Goal: Information Seeking & Learning: Learn about a topic

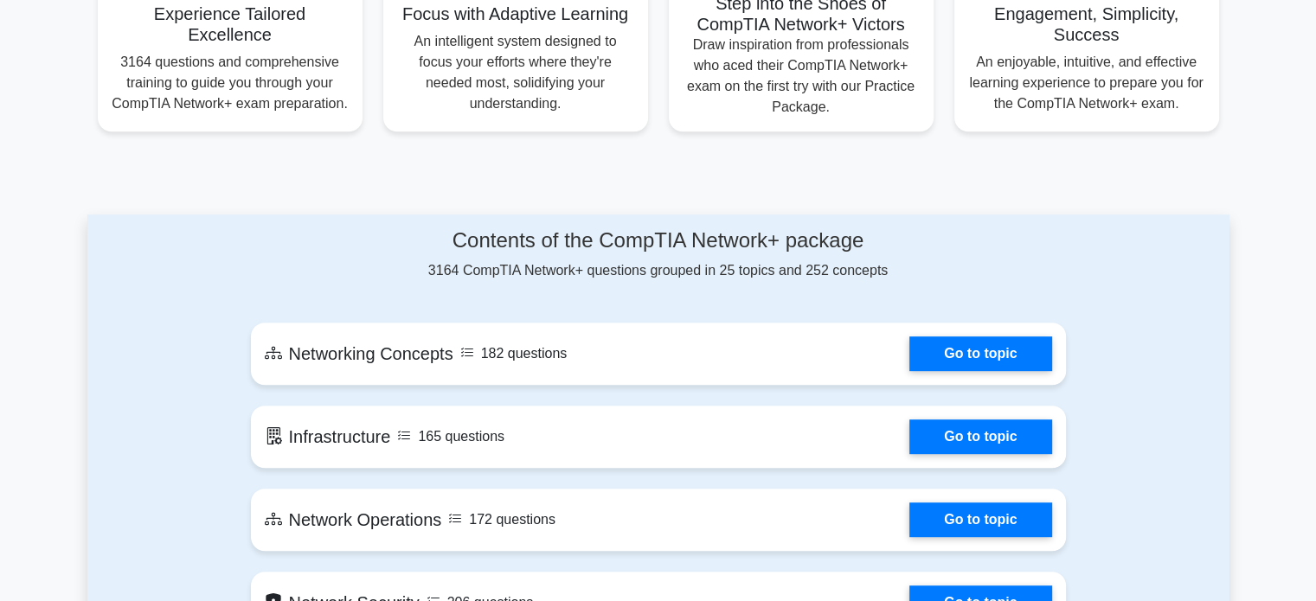
scroll to position [719, 0]
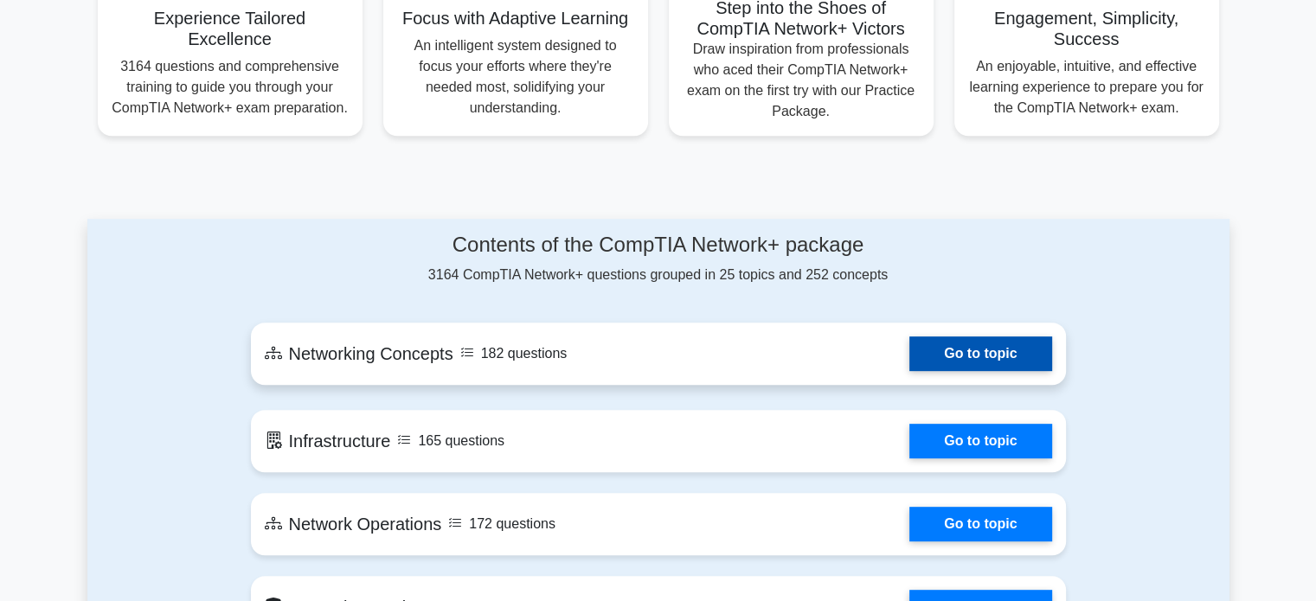
click at [961, 348] on link "Go to topic" at bounding box center [980, 354] width 142 height 35
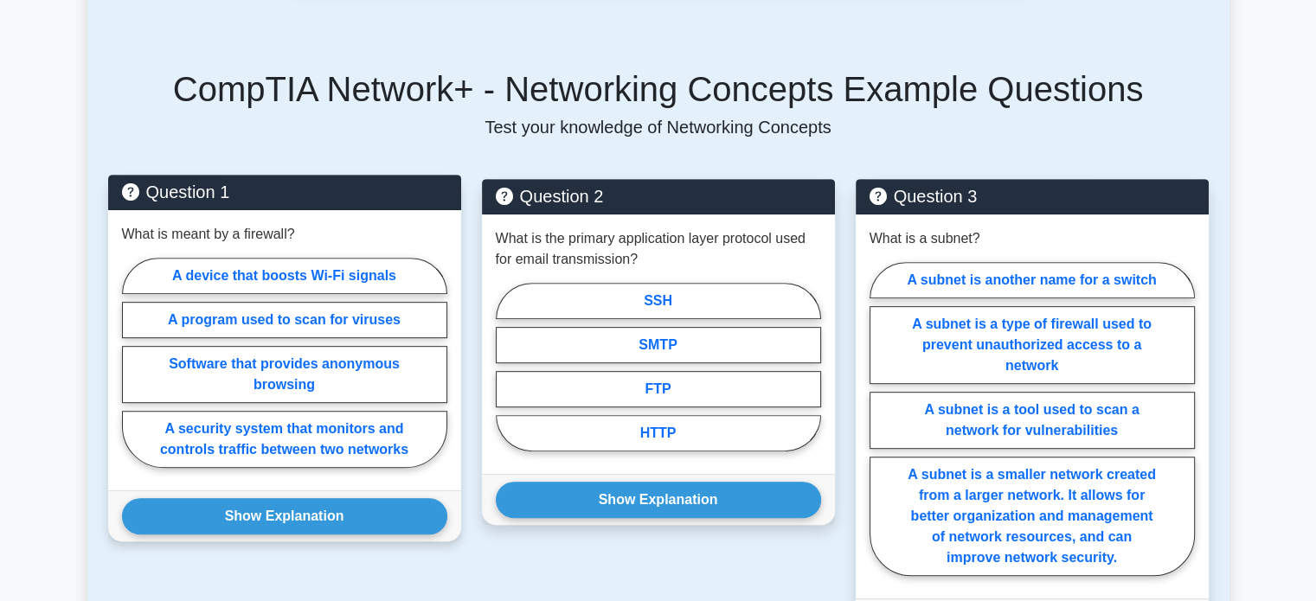
scroll to position [729, 0]
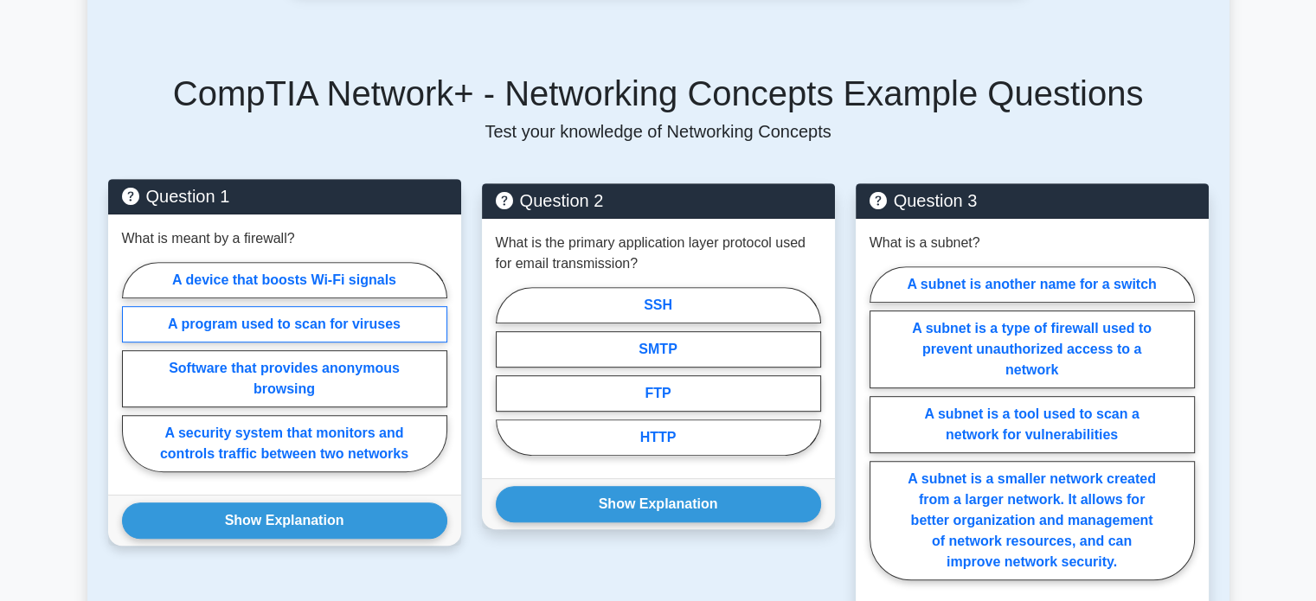
click at [357, 306] on label "A program used to scan for viruses" at bounding box center [284, 324] width 325 height 36
click at [133, 367] on input "A program used to scan for viruses" at bounding box center [127, 372] width 11 height 11
radio input "true"
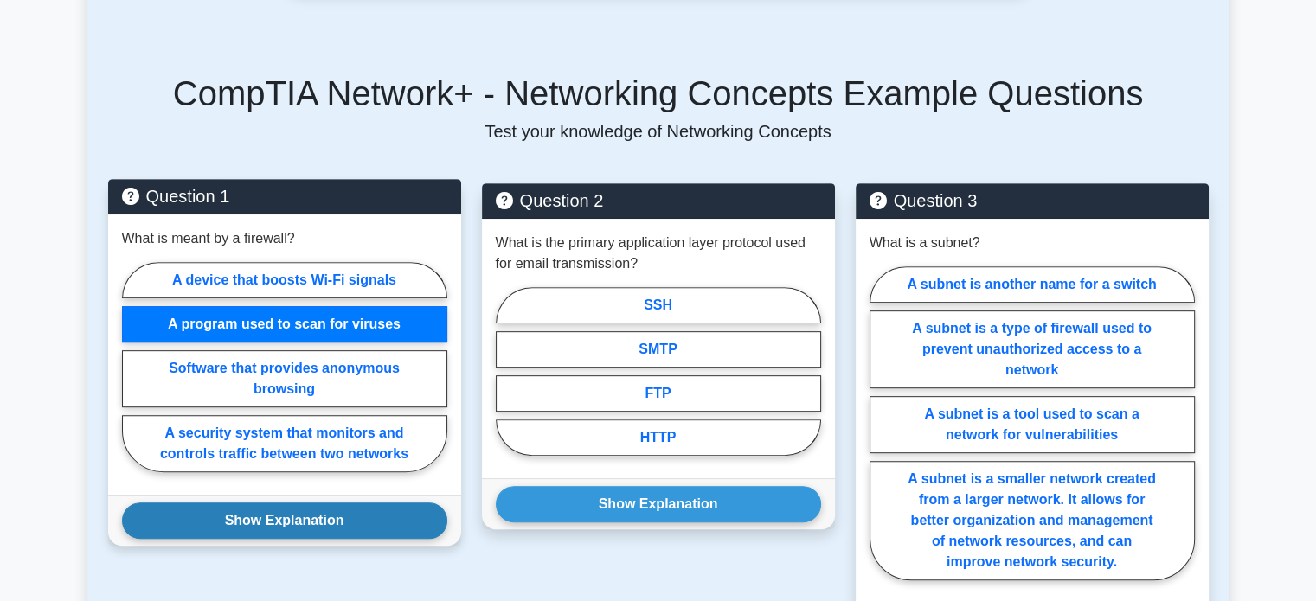
click at [321, 503] on button "Show Explanation" at bounding box center [284, 521] width 325 height 36
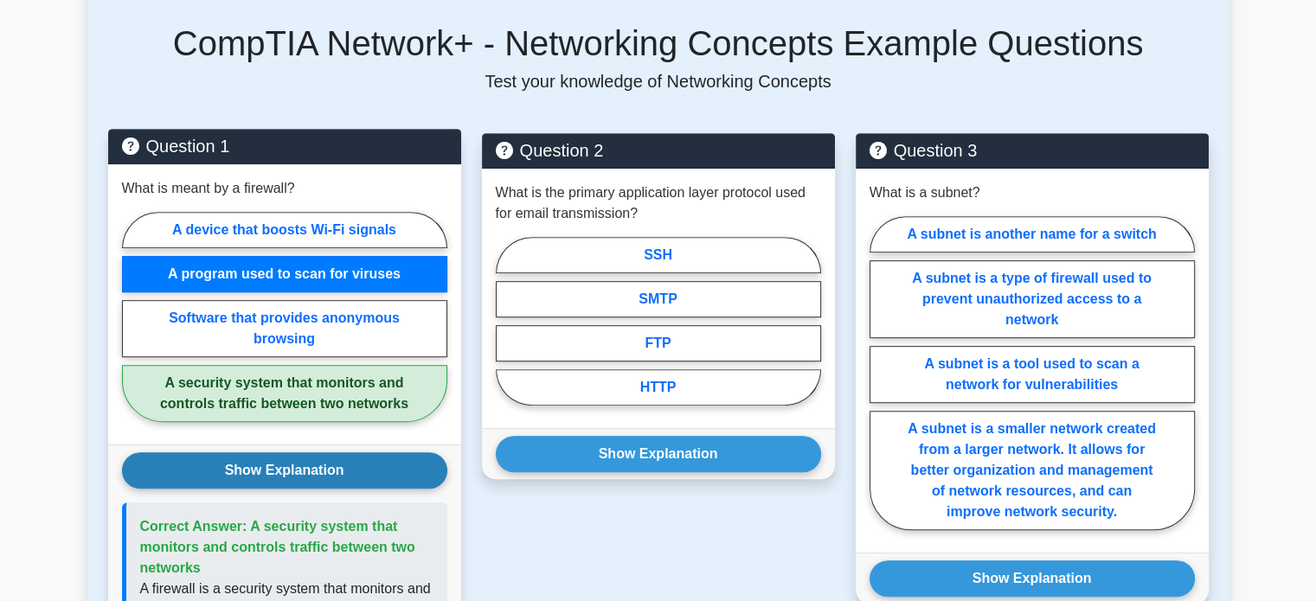
scroll to position [775, 0]
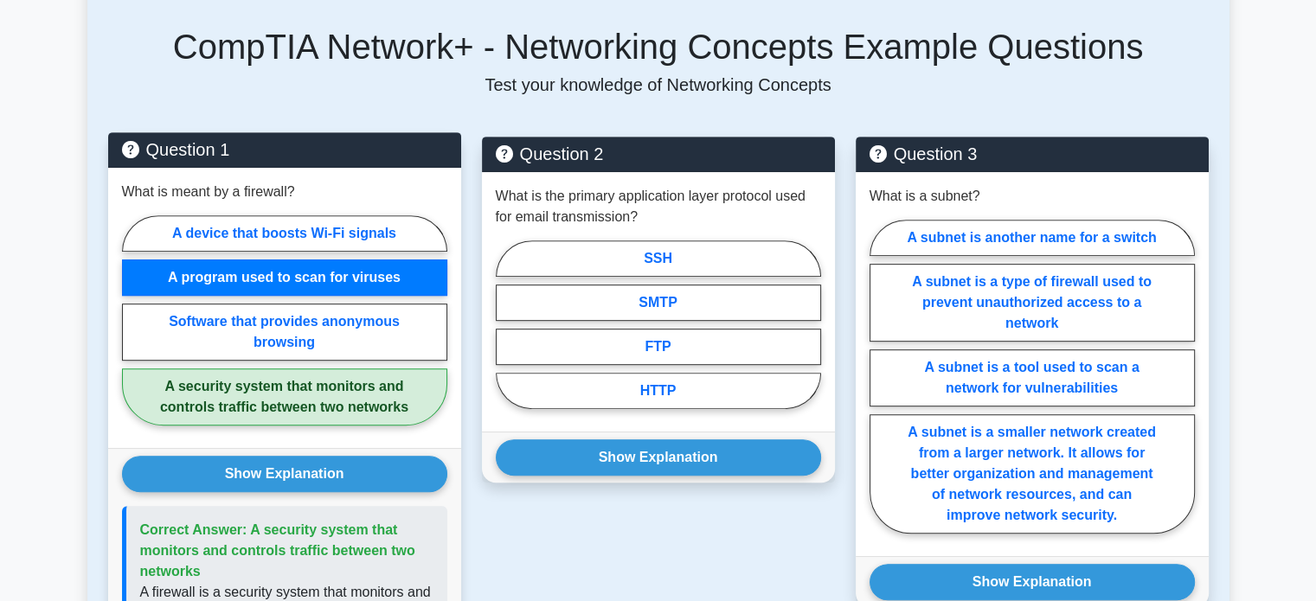
click at [344, 369] on label "A security system that monitors and controls traffic between two networks" at bounding box center [284, 397] width 325 height 57
click at [133, 331] on input "A security system that monitors and controls traffic between two networks" at bounding box center [127, 325] width 11 height 11
radio input "true"
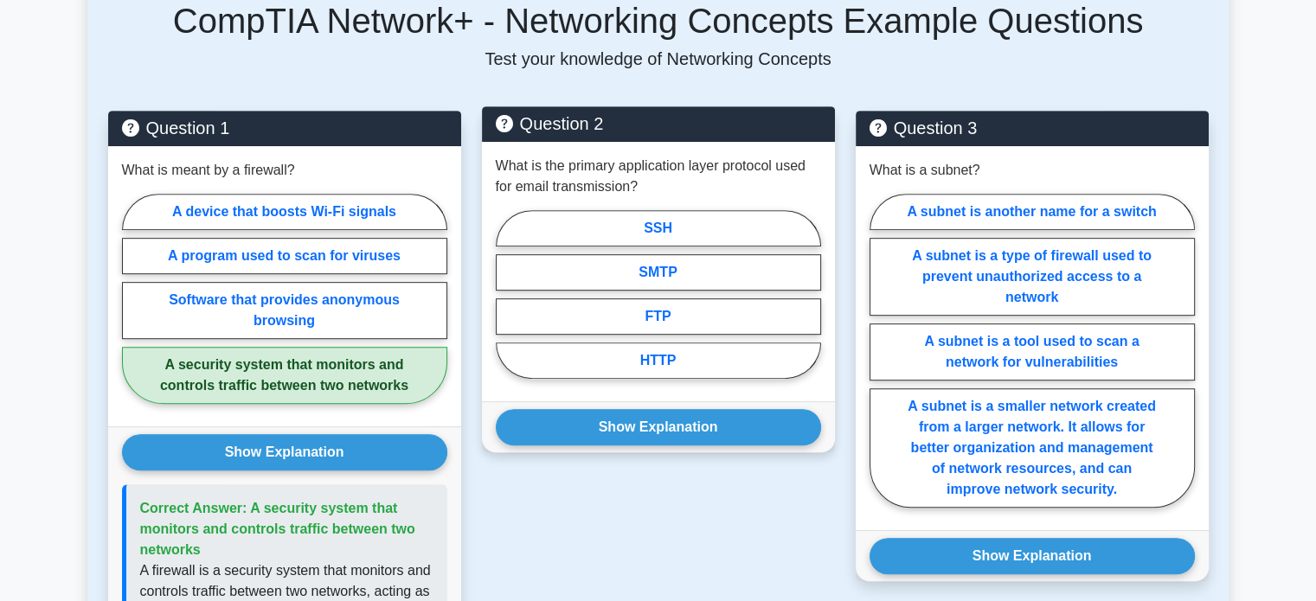
scroll to position [800, 0]
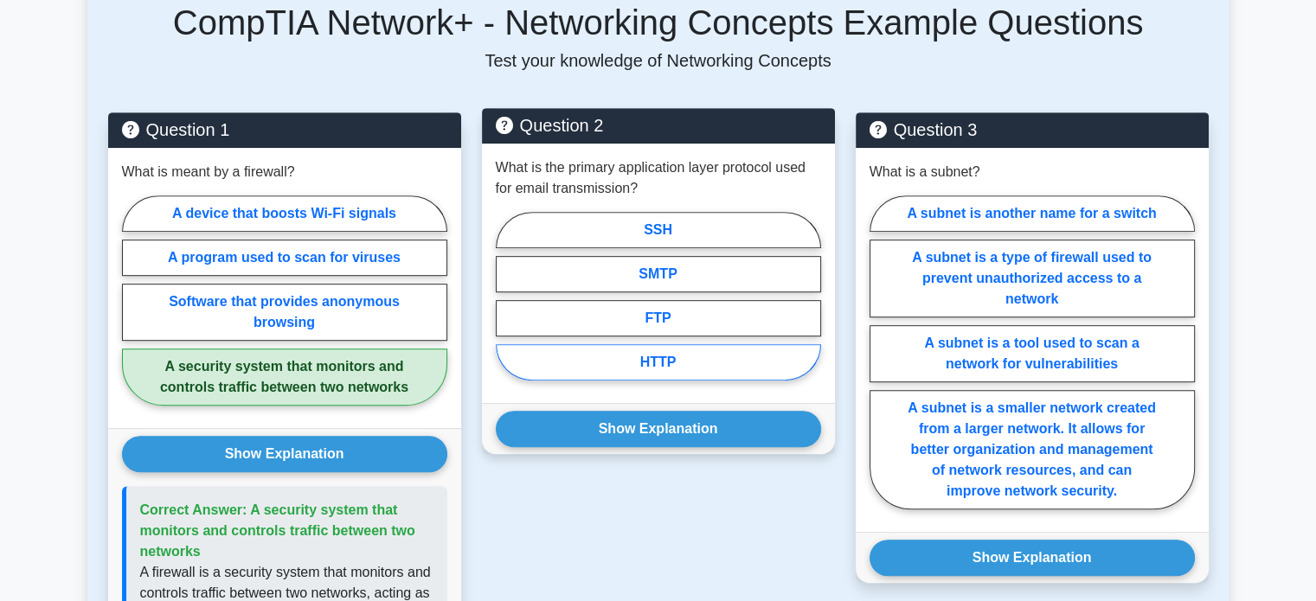
click at [678, 344] on label "HTTP" at bounding box center [658, 362] width 325 height 36
click at [507, 307] on input "HTTP" at bounding box center [501, 301] width 11 height 11
radio input "true"
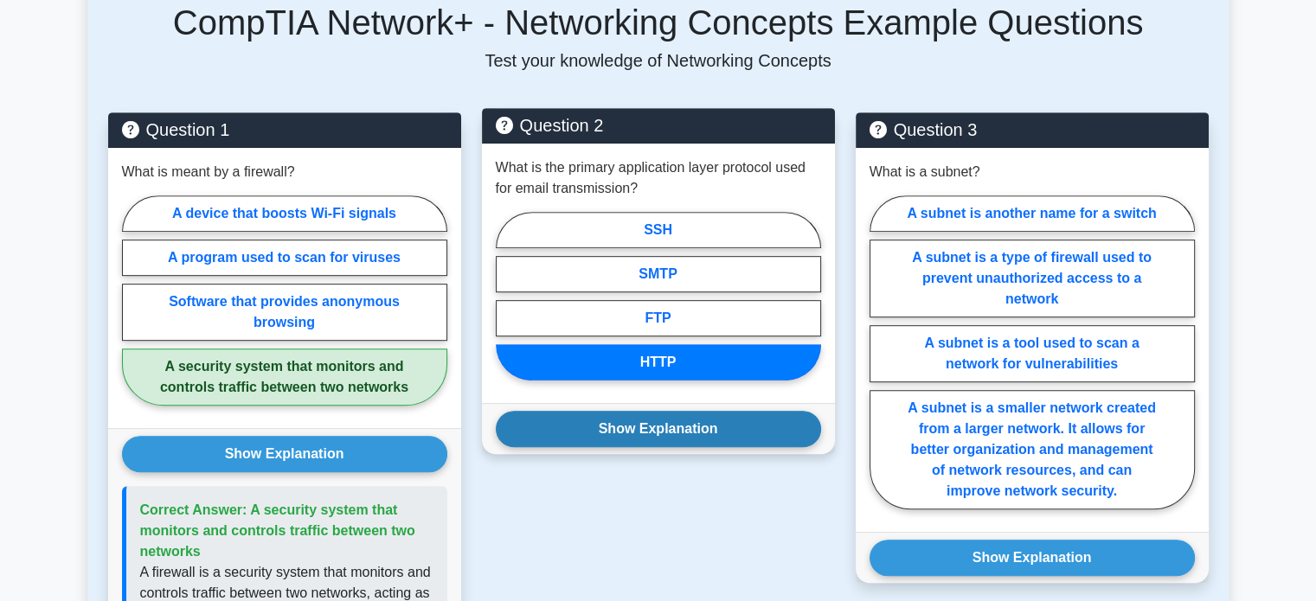
click at [681, 411] on button "Show Explanation" at bounding box center [658, 429] width 325 height 36
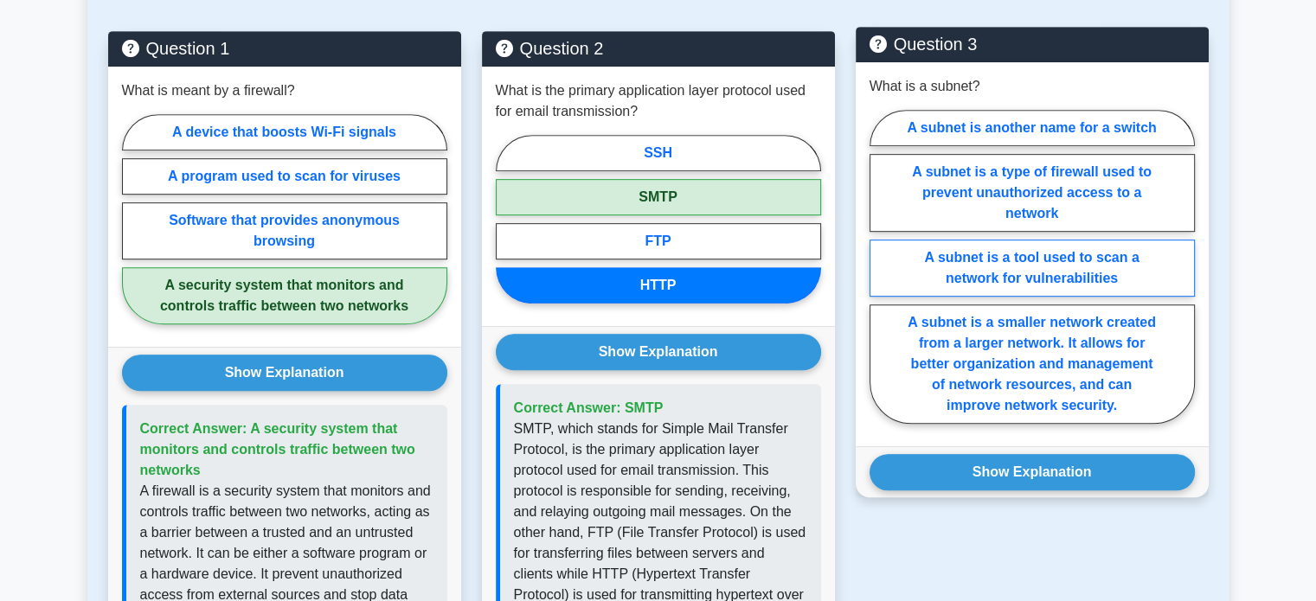
scroll to position [882, 0]
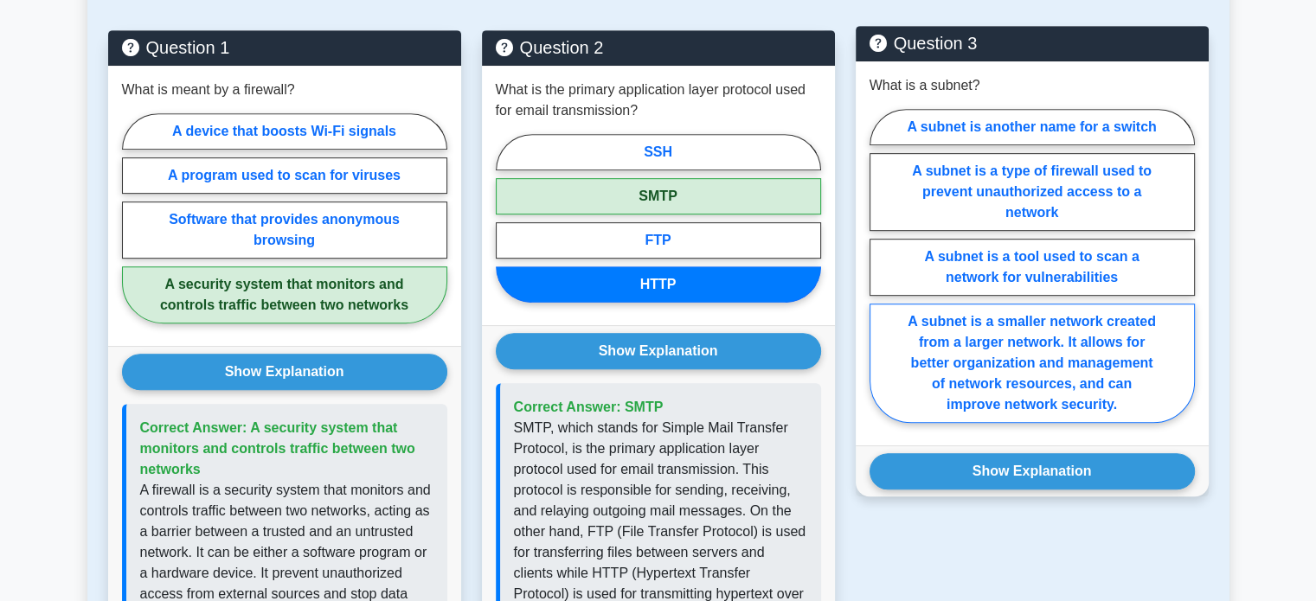
click at [1096, 376] on label "A subnet is a smaller network created from a larger network. It allows for bett…" at bounding box center [1032, 363] width 325 height 119
click at [881, 277] on input "A subnet is a smaller network created from a larger network. It allows for bett…" at bounding box center [875, 271] width 11 height 11
radio input "true"
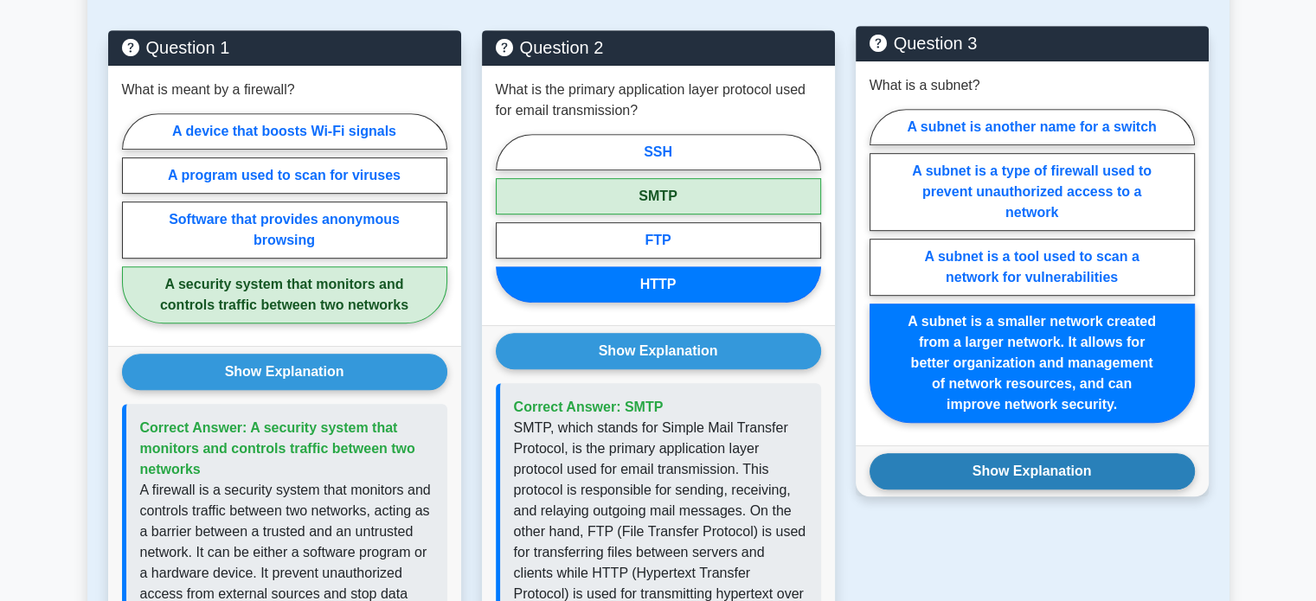
click at [1089, 453] on button "Show Explanation" at bounding box center [1032, 471] width 325 height 36
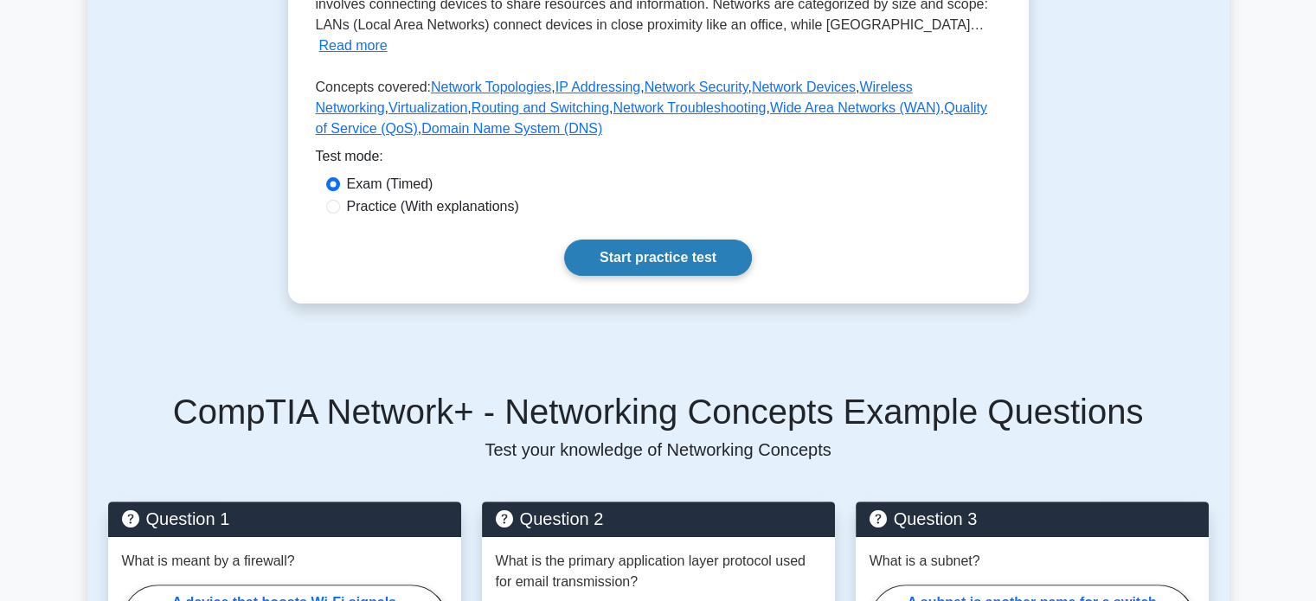
scroll to position [405, 0]
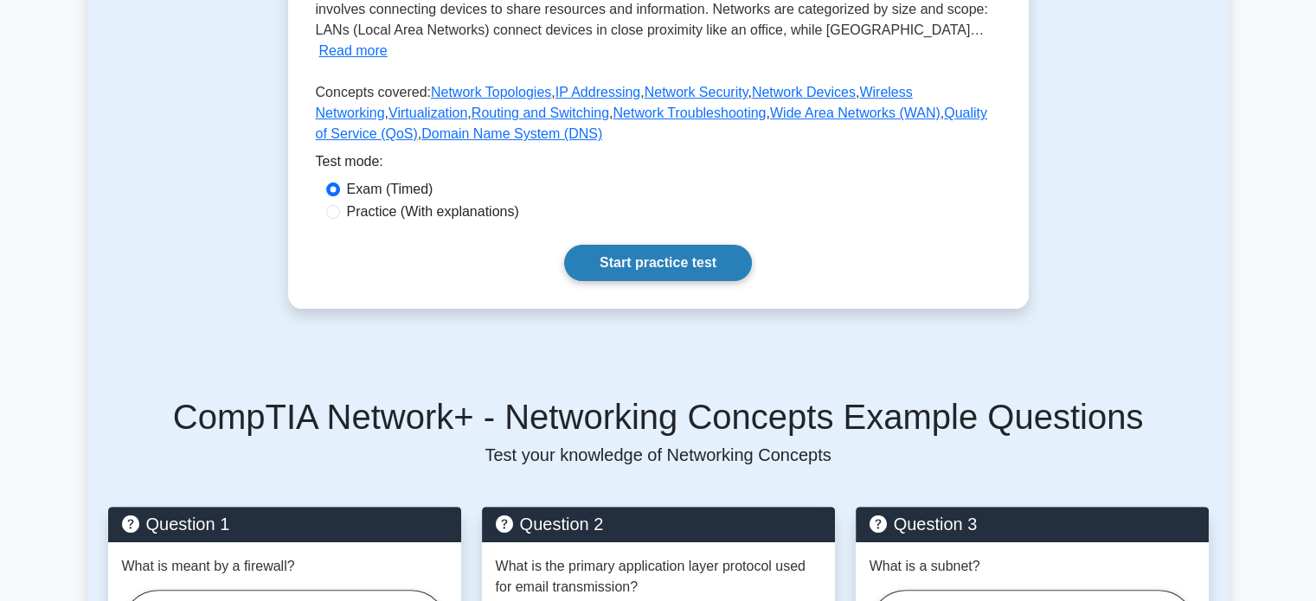
click at [671, 245] on link "Start practice test" at bounding box center [658, 263] width 188 height 36
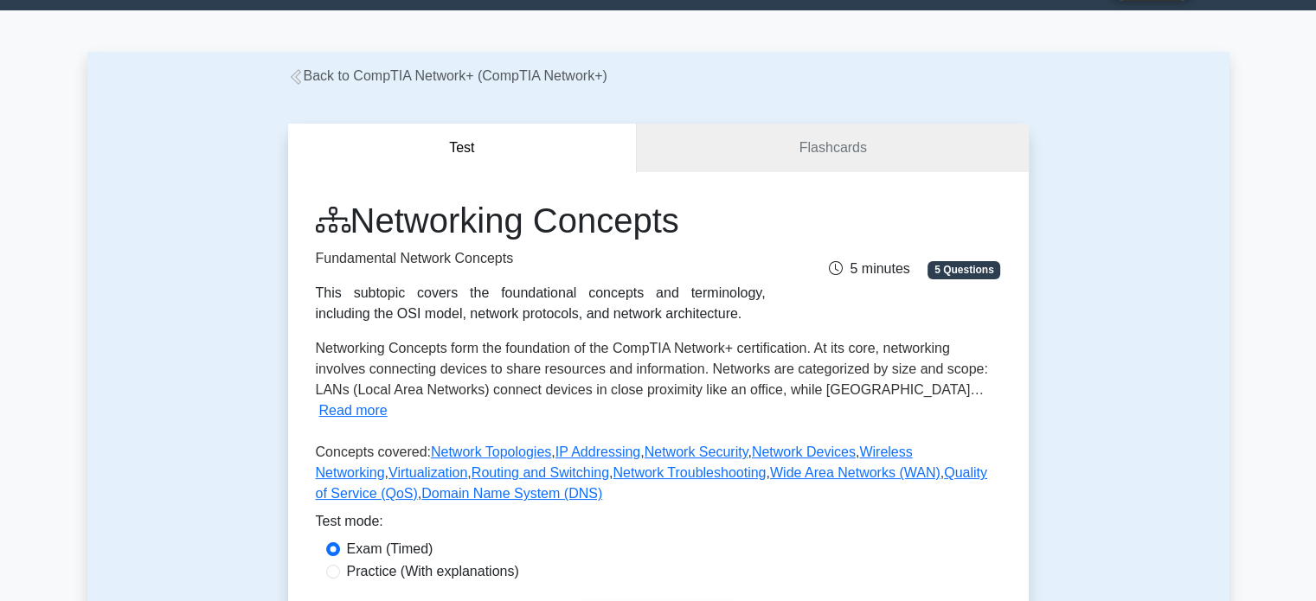
scroll to position [0, 0]
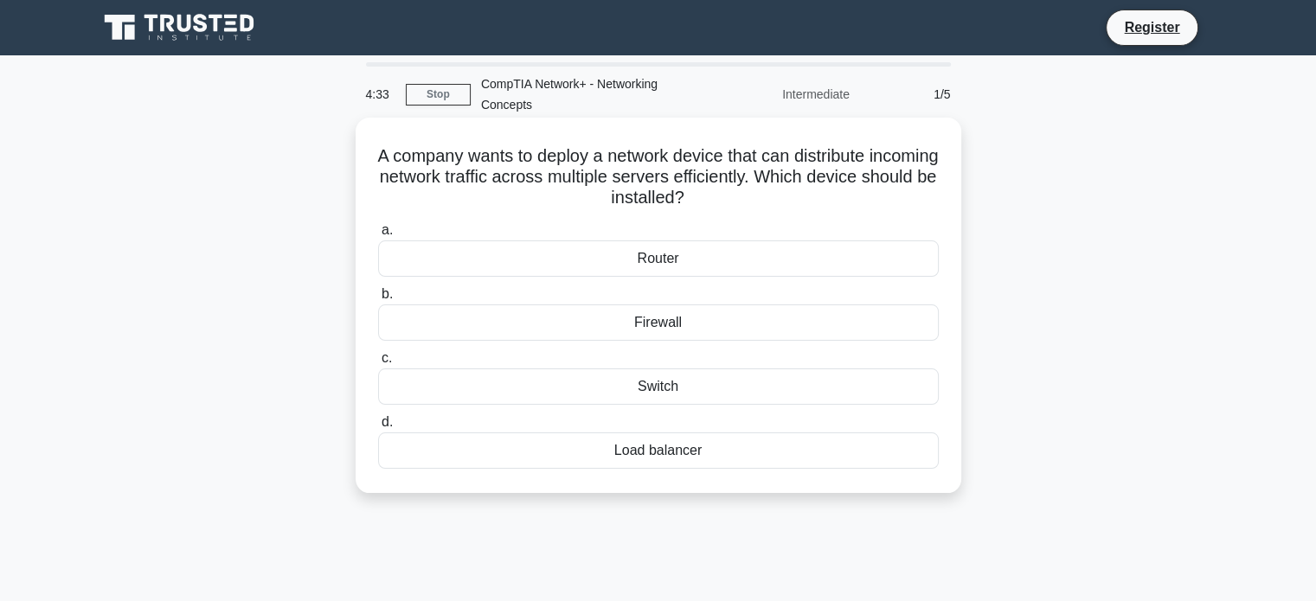
click at [682, 329] on div "Firewall" at bounding box center [658, 323] width 561 height 36
click at [378, 300] on input "b. Firewall" at bounding box center [378, 294] width 0 height 11
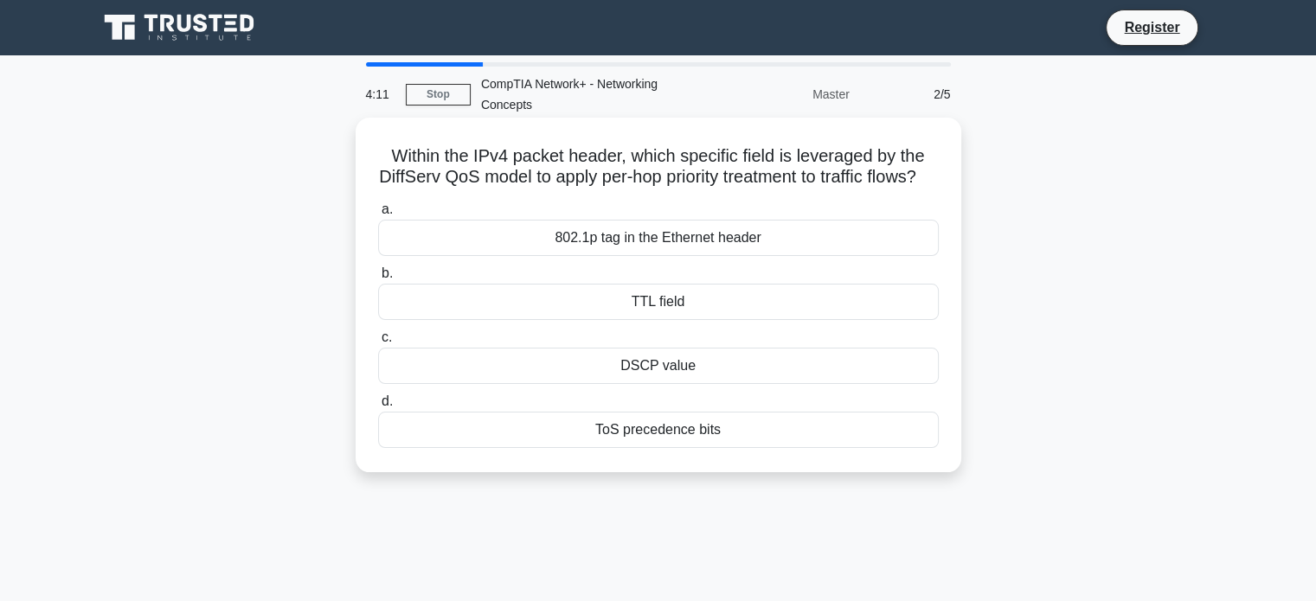
click at [734, 448] on div "ToS precedence bits" at bounding box center [658, 430] width 561 height 36
click at [378, 408] on input "d. ToS precedence bits" at bounding box center [378, 401] width 0 height 11
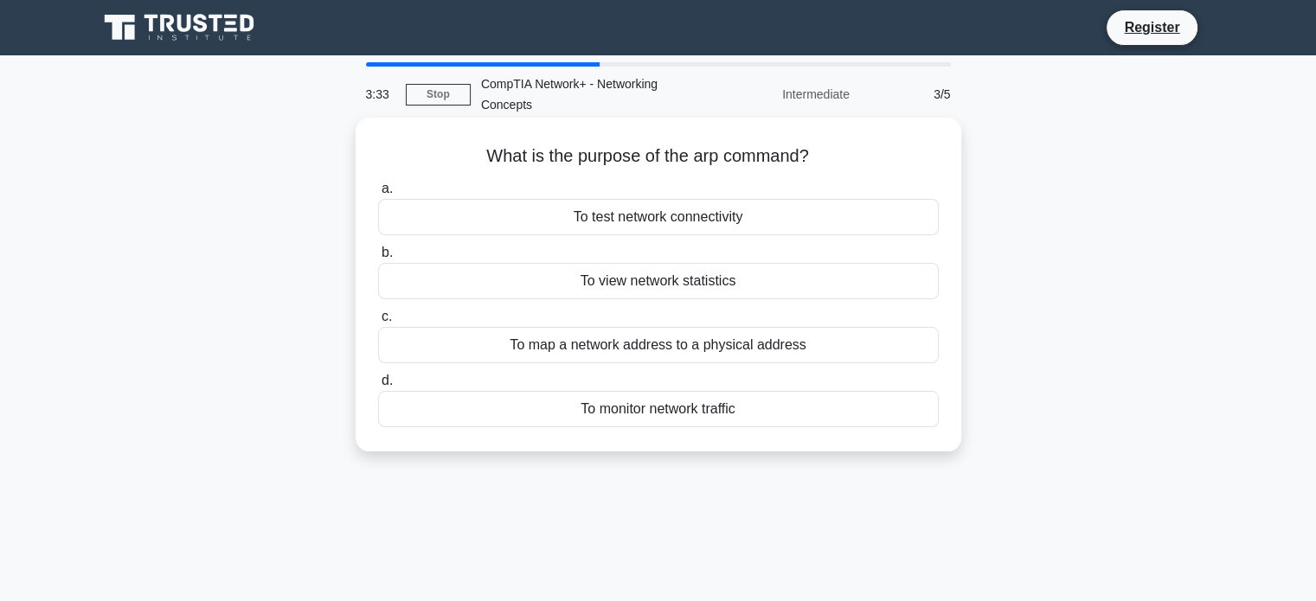
click at [751, 286] on div "To view network statistics" at bounding box center [658, 281] width 561 height 36
click at [378, 259] on input "b. To view network statistics" at bounding box center [378, 252] width 0 height 11
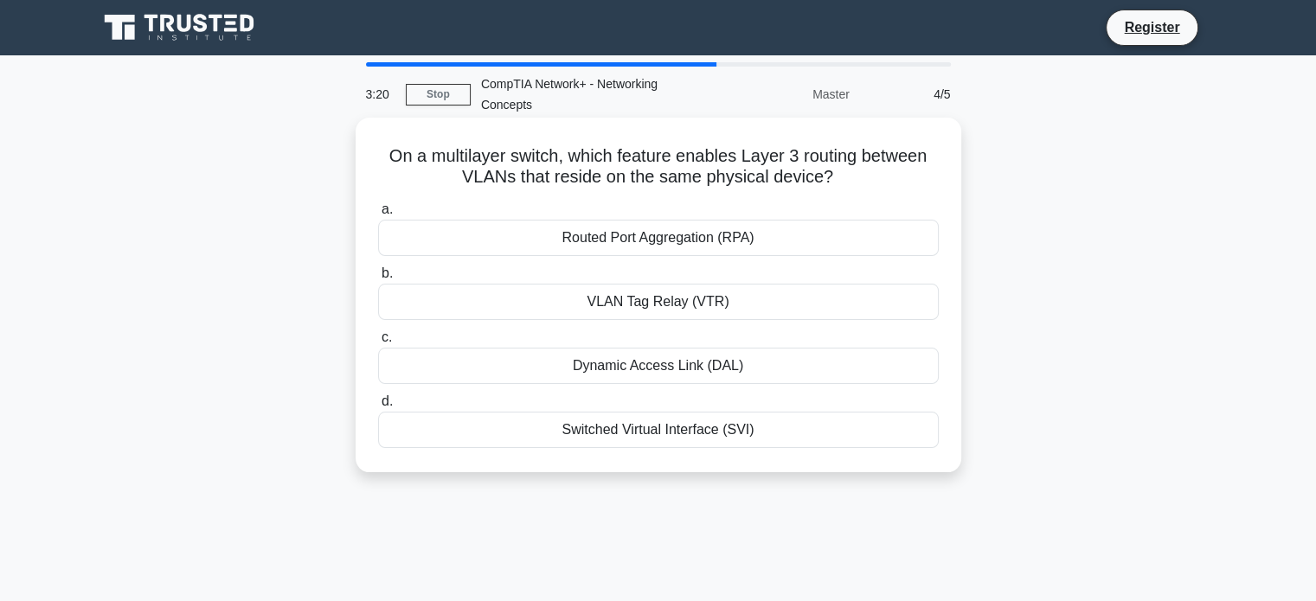
click at [729, 293] on div "VLAN Tag Relay (VTR)" at bounding box center [658, 302] width 561 height 36
click at [378, 280] on input "b. VLAN Tag Relay (VTR)" at bounding box center [378, 273] width 0 height 11
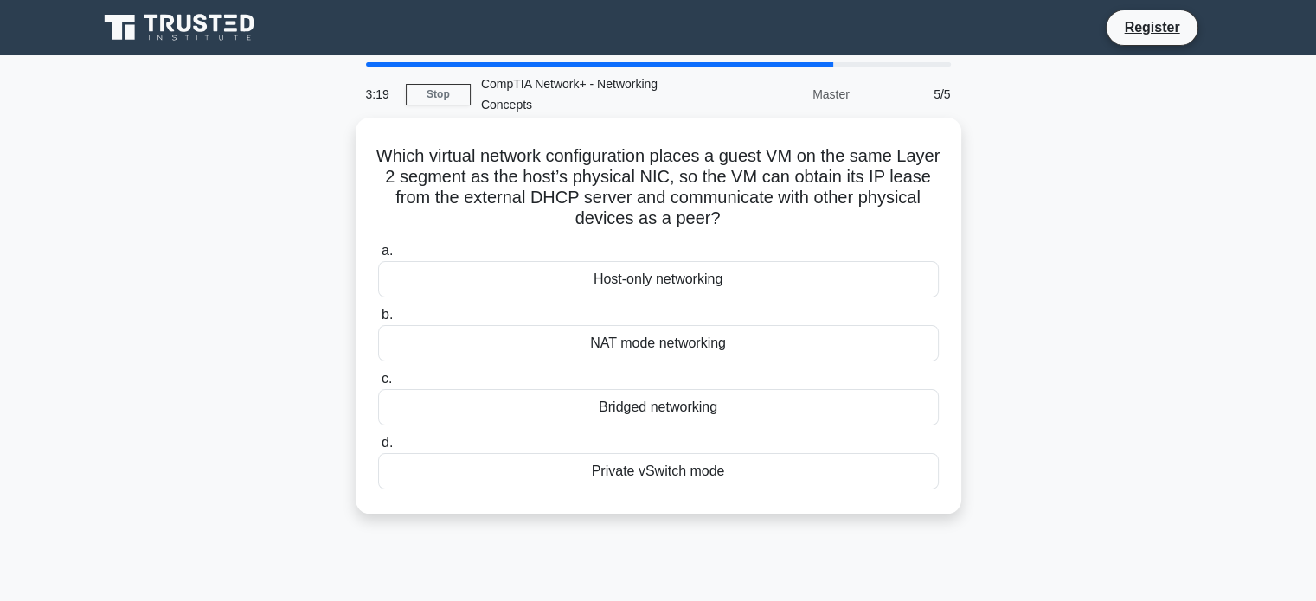
drag, startPoint x: 729, startPoint y: 293, endPoint x: 737, endPoint y: 273, distance: 21.7
click at [737, 273] on div "Host-only networking" at bounding box center [658, 279] width 561 height 36
click at [378, 257] on input "a. Host-only networking" at bounding box center [378, 251] width 0 height 11
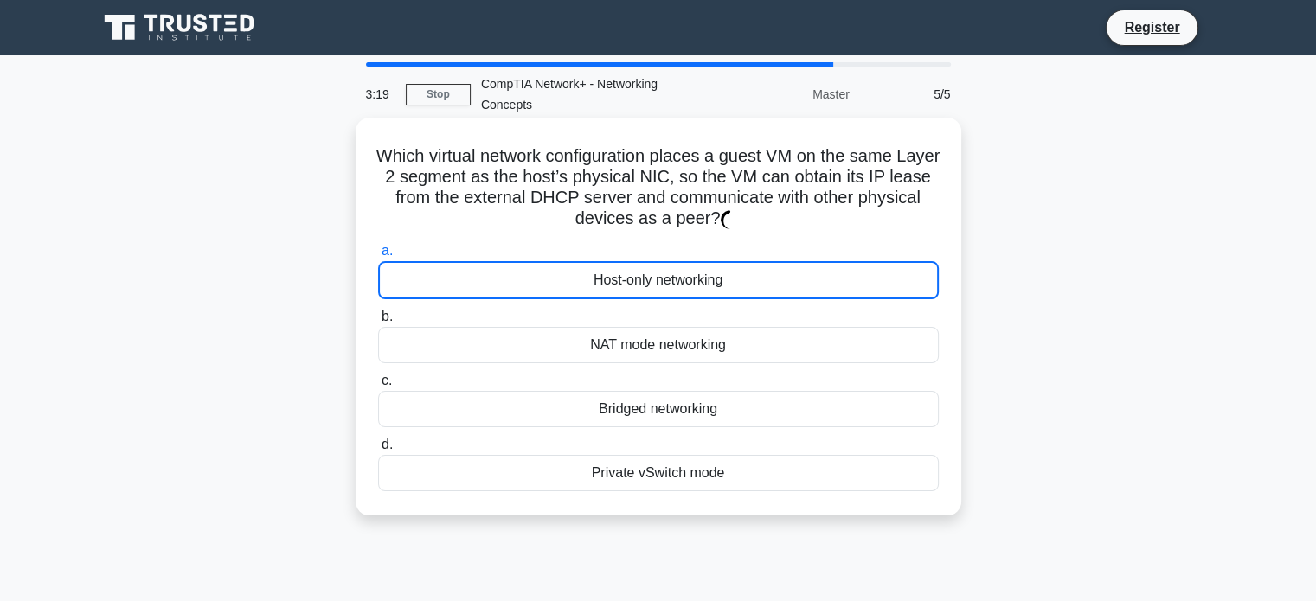
click at [737, 273] on div "Host-only networking" at bounding box center [658, 280] width 561 height 38
click at [378, 257] on input "a. Host-only networking" at bounding box center [378, 251] width 0 height 11
